Goal: Transaction & Acquisition: Purchase product/service

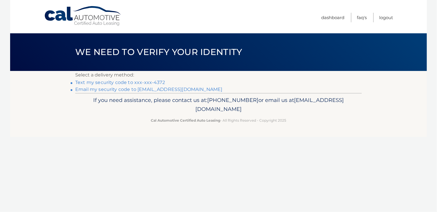
click at [138, 82] on link "Text my security code to xxx-xxx-4372" at bounding box center [120, 82] width 90 height 5
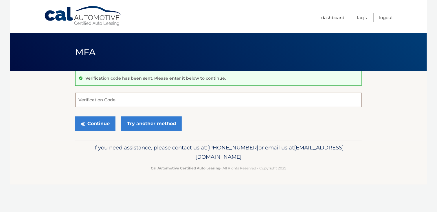
click at [117, 98] on input "Verification Code" at bounding box center [218, 100] width 286 height 14
type input "684255"
click at [98, 123] on button "Continue" at bounding box center [95, 123] width 40 height 14
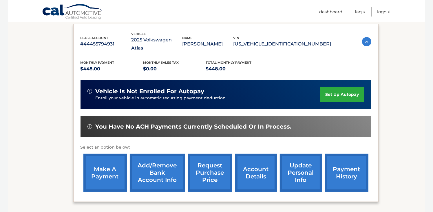
scroll to position [105, 0]
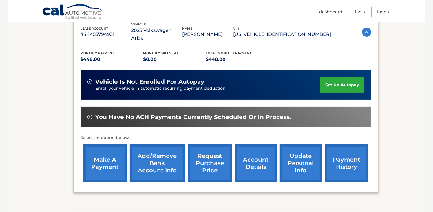
click at [102, 154] on link "make a payment" at bounding box center [104, 163] width 43 height 38
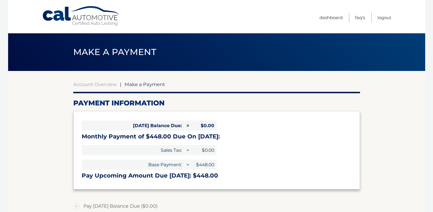
select select "MTZhMmUzZmYtM2IzYS00ODUwLTgxYTAtNzZlZjBiOGM0OGMy"
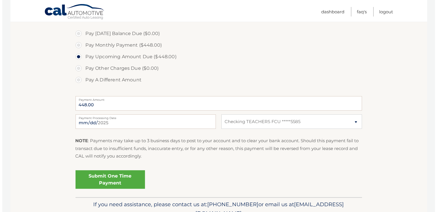
scroll to position [173, 0]
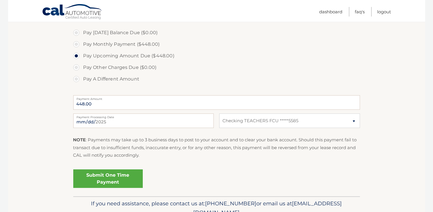
click at [93, 177] on link "Submit One Time Payment" at bounding box center [107, 178] width 69 height 19
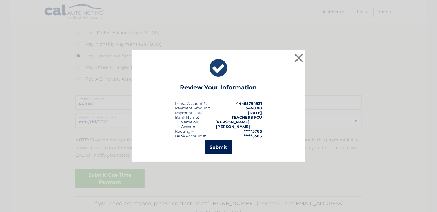
click at [220, 149] on button "Submit" at bounding box center [218, 147] width 27 height 14
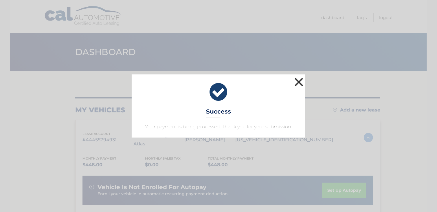
click at [297, 81] on button "×" at bounding box center [299, 82] width 12 height 12
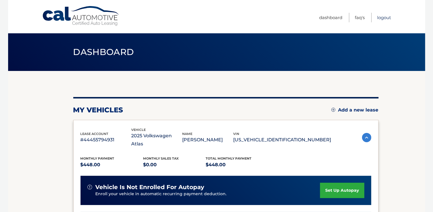
click at [382, 17] on link "Logout" at bounding box center [384, 18] width 14 height 10
